Goal: Task Accomplishment & Management: Manage account settings

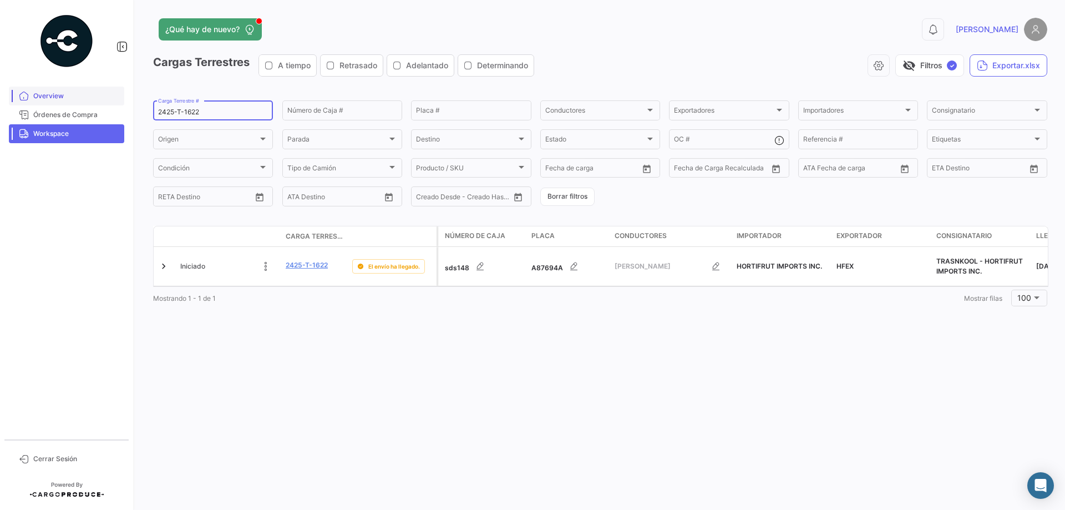
drag, startPoint x: 210, startPoint y: 113, endPoint x: 93, endPoint y: 100, distance: 117.8
click at [93, 100] on mat-sidenav-container "Overview Órdenes de Compra Workspace Cerrar Sesión ¿Qué hay de nuevo? 0 [PERSON…" at bounding box center [532, 255] width 1065 height 510
paste input "526-T-0211"
type input "2526-T-0211"
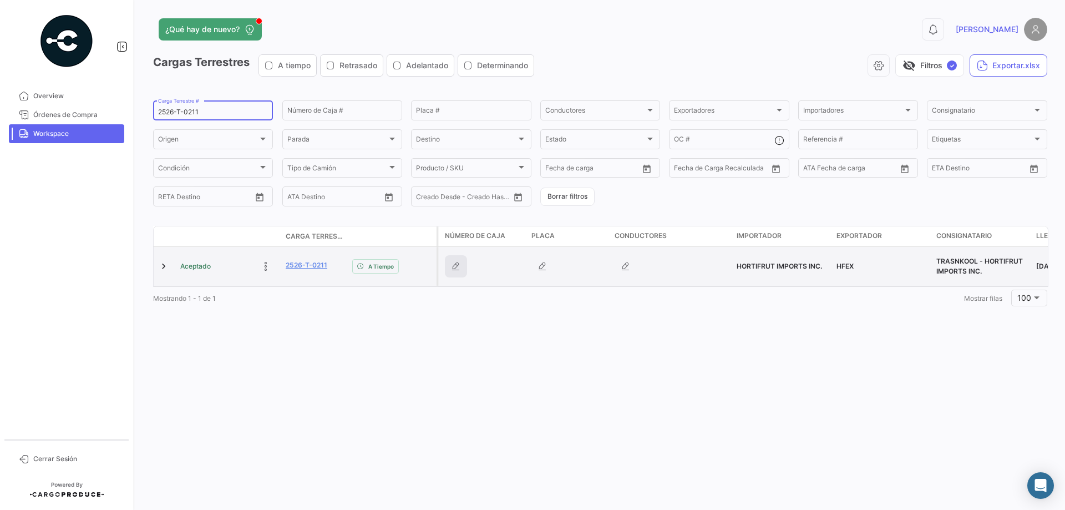
click at [458, 266] on icon "button" at bounding box center [455, 266] width 11 height 11
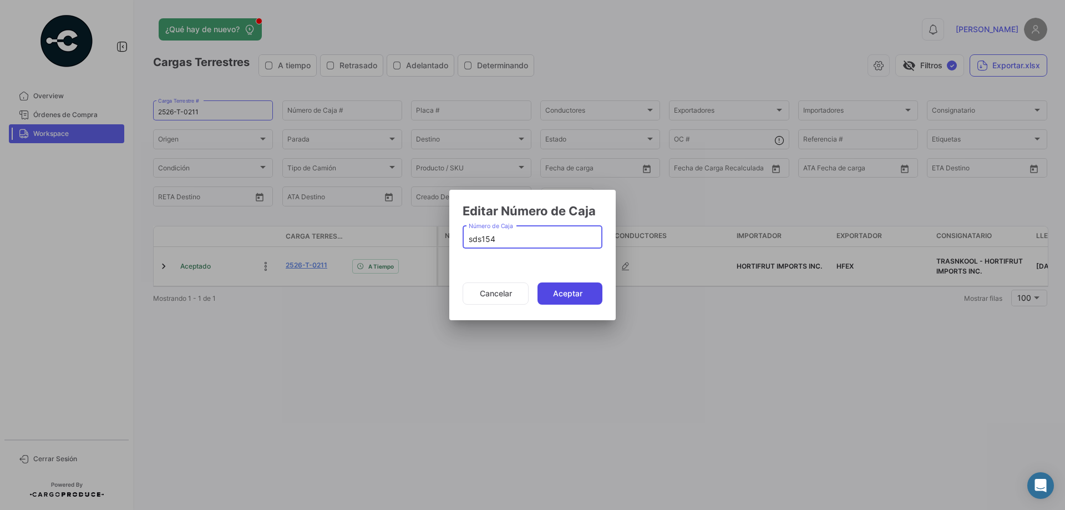
type input "sds154"
click at [558, 293] on button "Aceptar" at bounding box center [570, 293] width 65 height 22
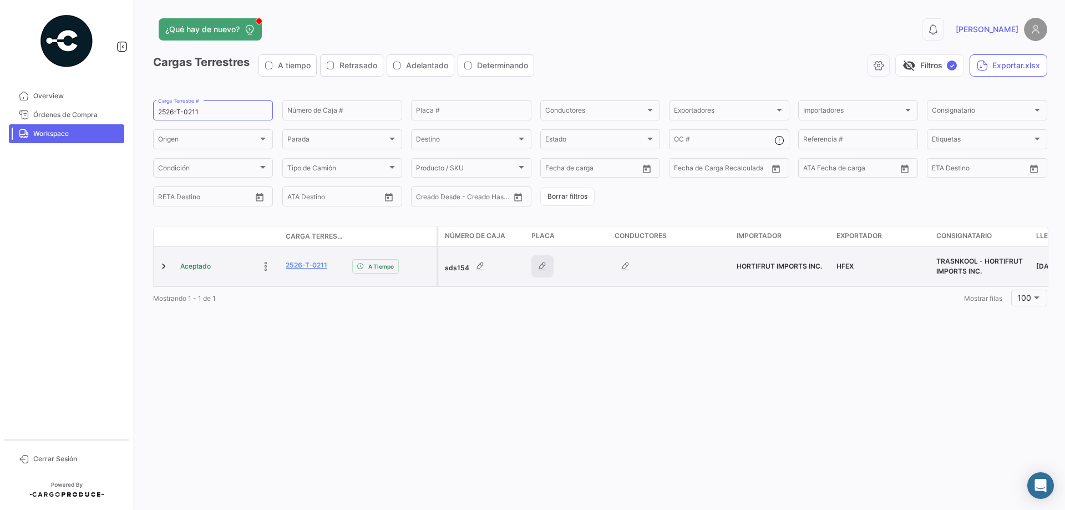
click at [543, 265] on icon "button" at bounding box center [542, 266] width 11 height 11
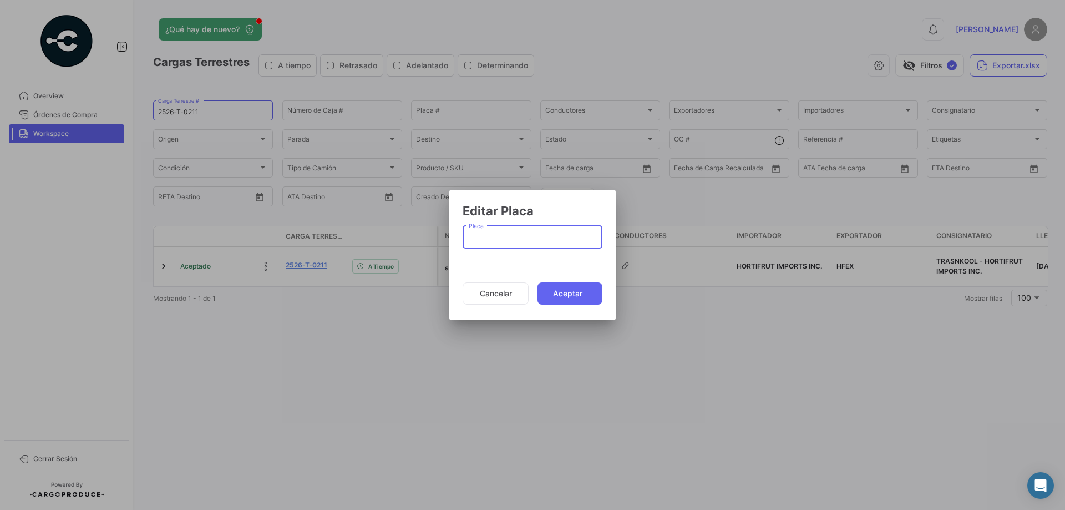
click at [507, 235] on input "Placa" at bounding box center [533, 239] width 128 height 9
click at [487, 239] on input "Placa" at bounding box center [533, 239] width 128 height 9
paste input "2526-T-0211"
drag, startPoint x: 539, startPoint y: 241, endPoint x: 460, endPoint y: 237, distance: 78.9
click at [458, 239] on mat-dialog-container "Editar Placa 2526-T-0211 Placa Cancelar Aceptar" at bounding box center [532, 255] width 166 height 130
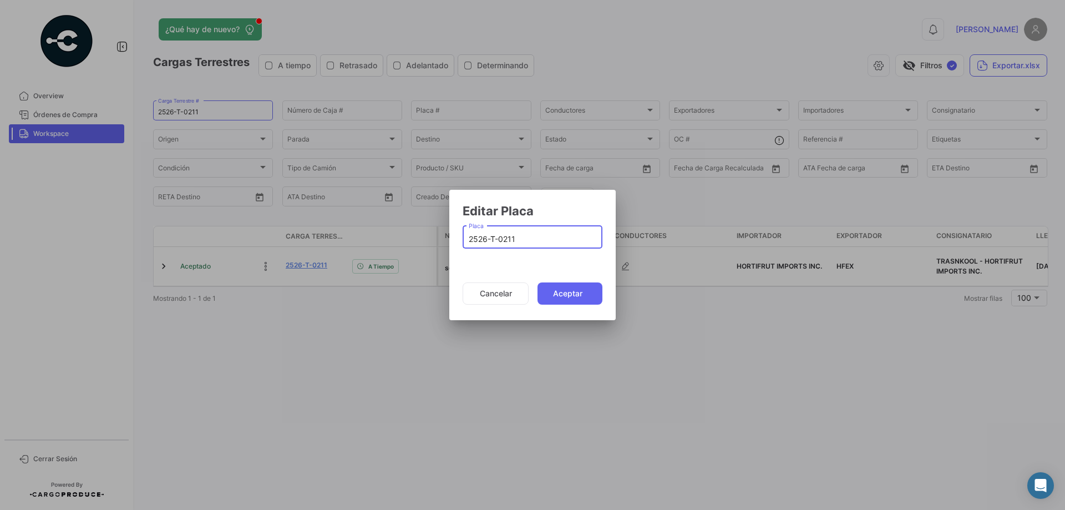
paste input "A91902A"
type input "A91902A"
click at [557, 292] on button "Aceptar" at bounding box center [570, 293] width 65 height 22
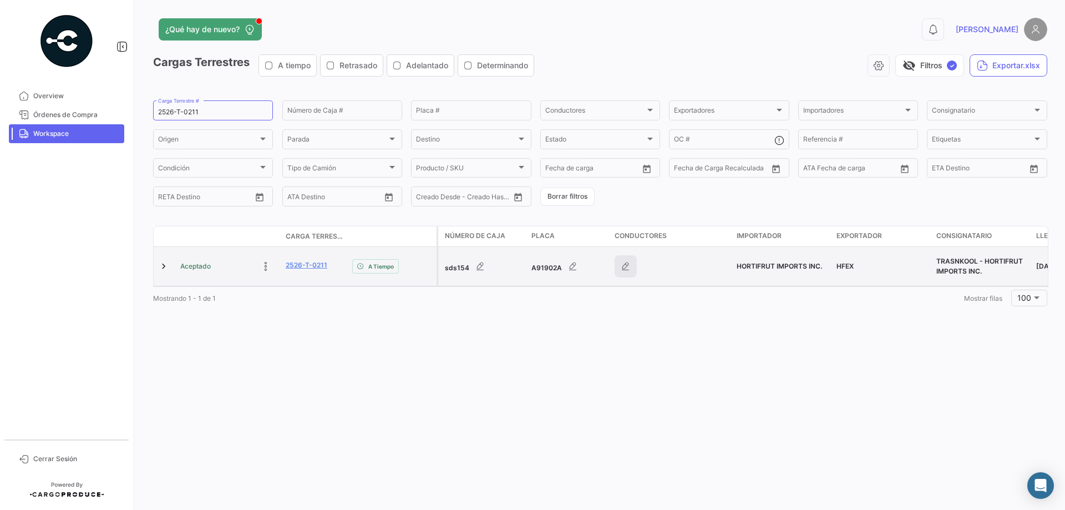
click at [622, 267] on icon "button" at bounding box center [625, 266] width 11 height 11
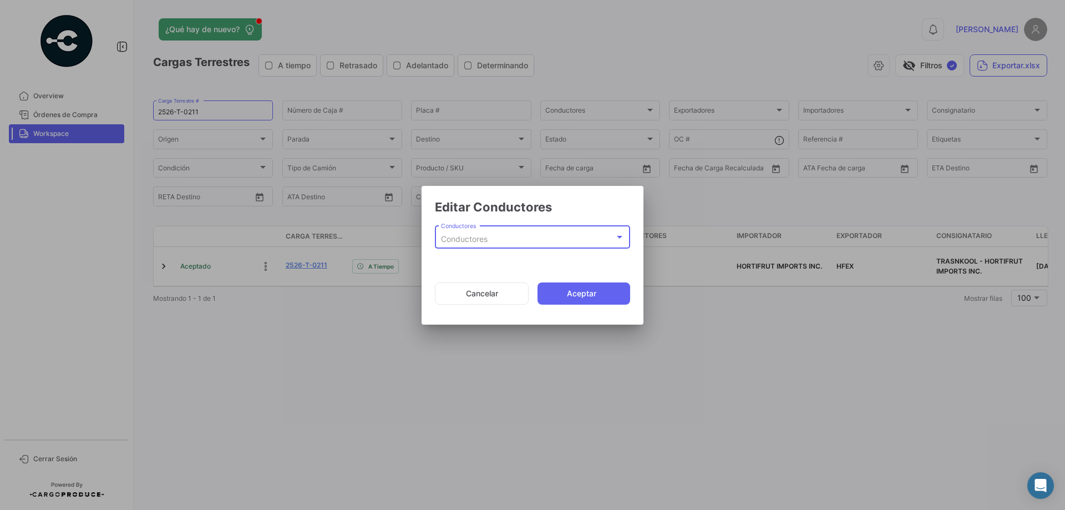
click at [506, 235] on div "Conductores" at bounding box center [528, 239] width 174 height 9
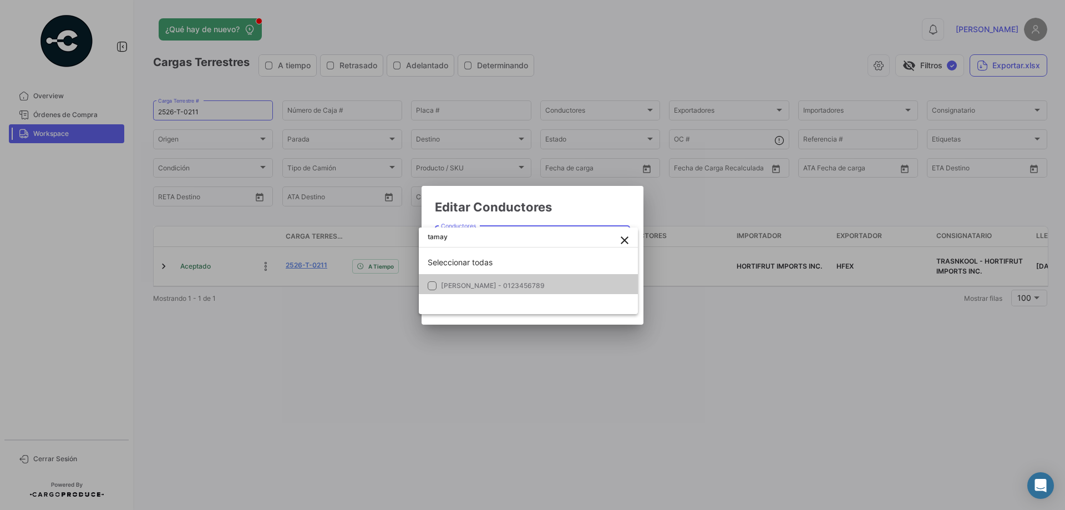
type input "tamay"
click at [504, 285] on span "[PERSON_NAME] - 0123456789" at bounding box center [493, 285] width 104 height 8
click at [596, 199] on div at bounding box center [532, 255] width 1065 height 510
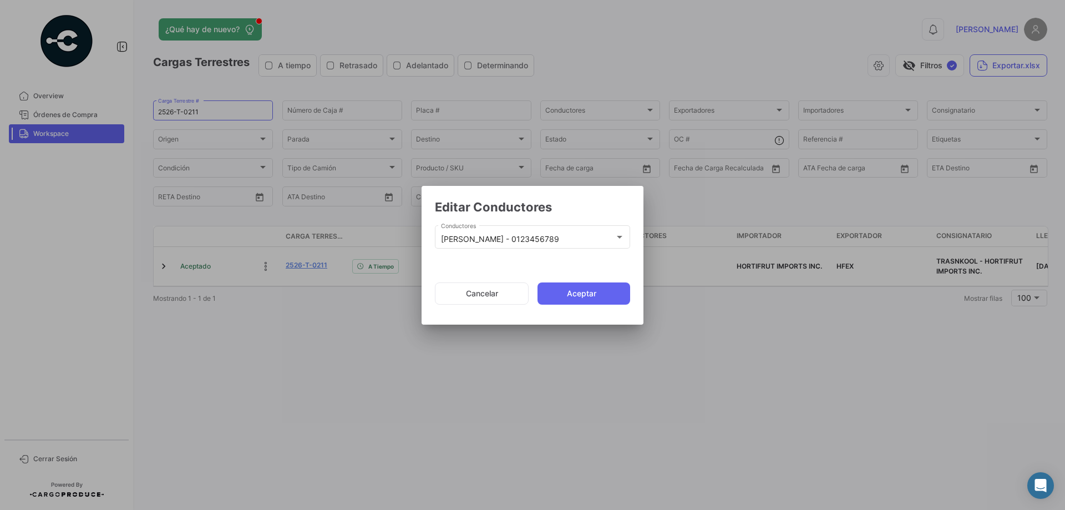
click at [596, 296] on button "Aceptar" at bounding box center [584, 293] width 93 height 22
